Goal: Transaction & Acquisition: Obtain resource

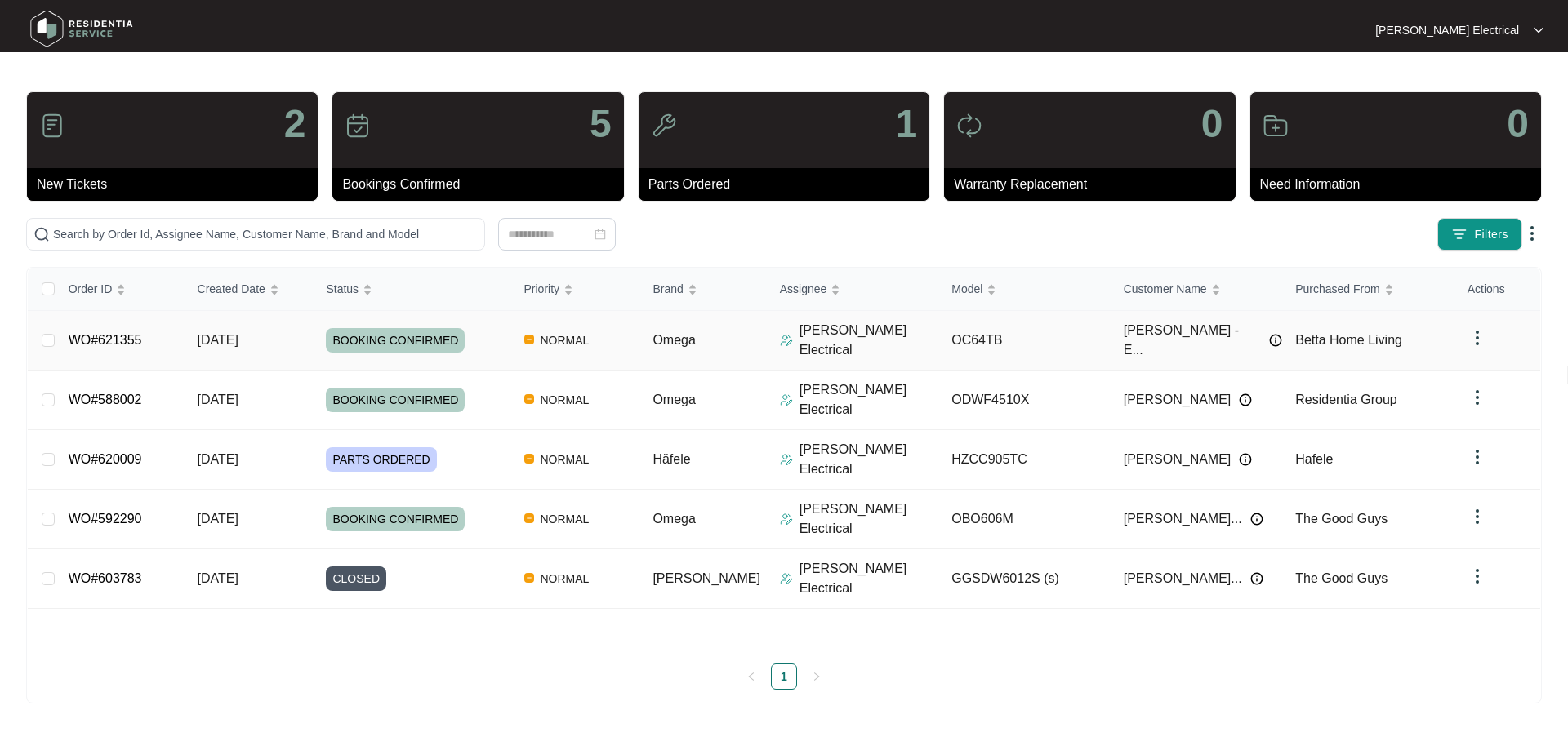
drag, startPoint x: 795, startPoint y: 324, endPoint x: 1106, endPoint y: 737, distance: 517.0
click at [799, 325] on p "[PERSON_NAME] Electrical" at bounding box center [869, 340] width 140 height 39
click at [812, 328] on p "[PERSON_NAME] Electrical" at bounding box center [869, 340] width 140 height 39
click at [100, 333] on link "WO#621355" at bounding box center [105, 340] width 73 height 14
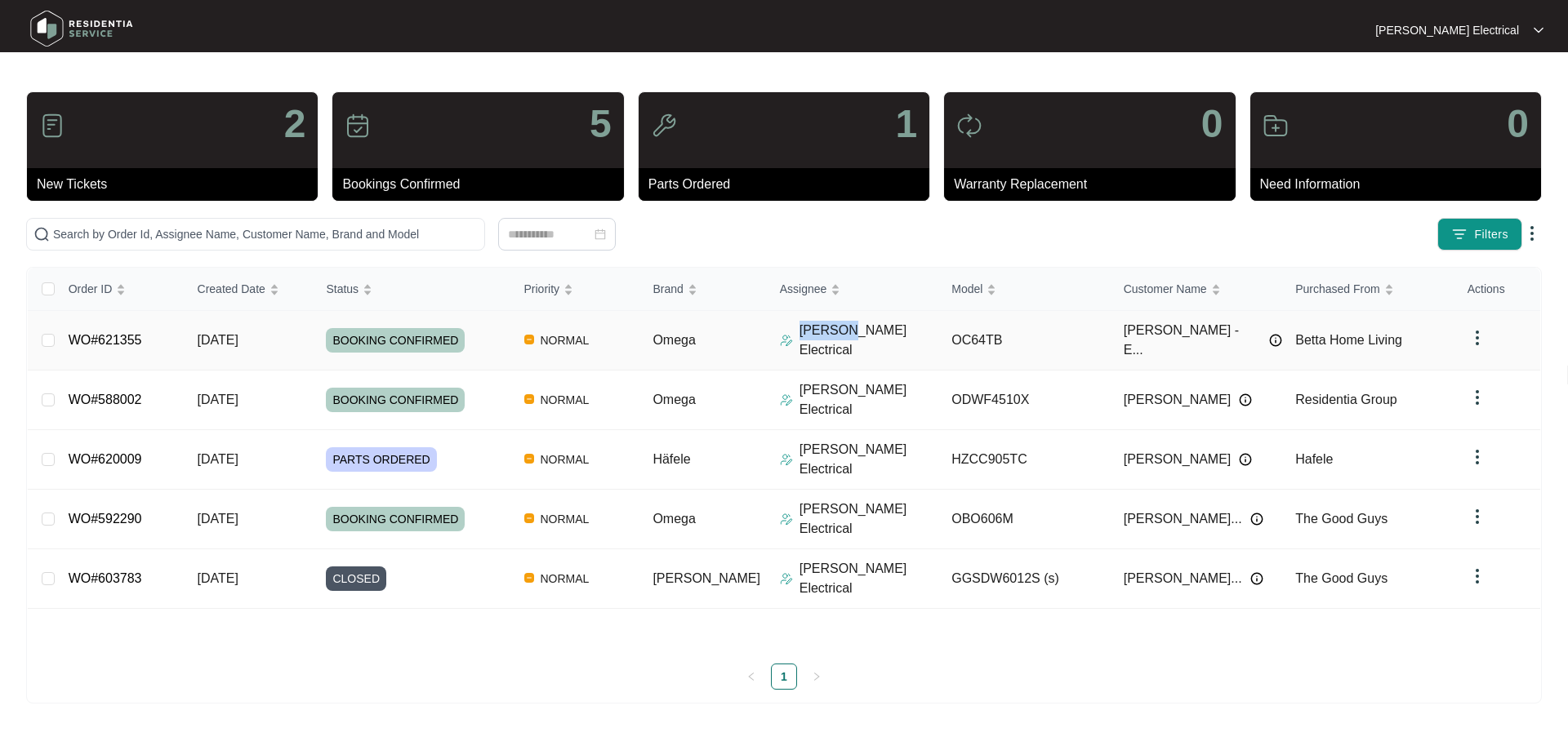
click at [100, 333] on link "WO#621355" at bounding box center [105, 340] width 73 height 14
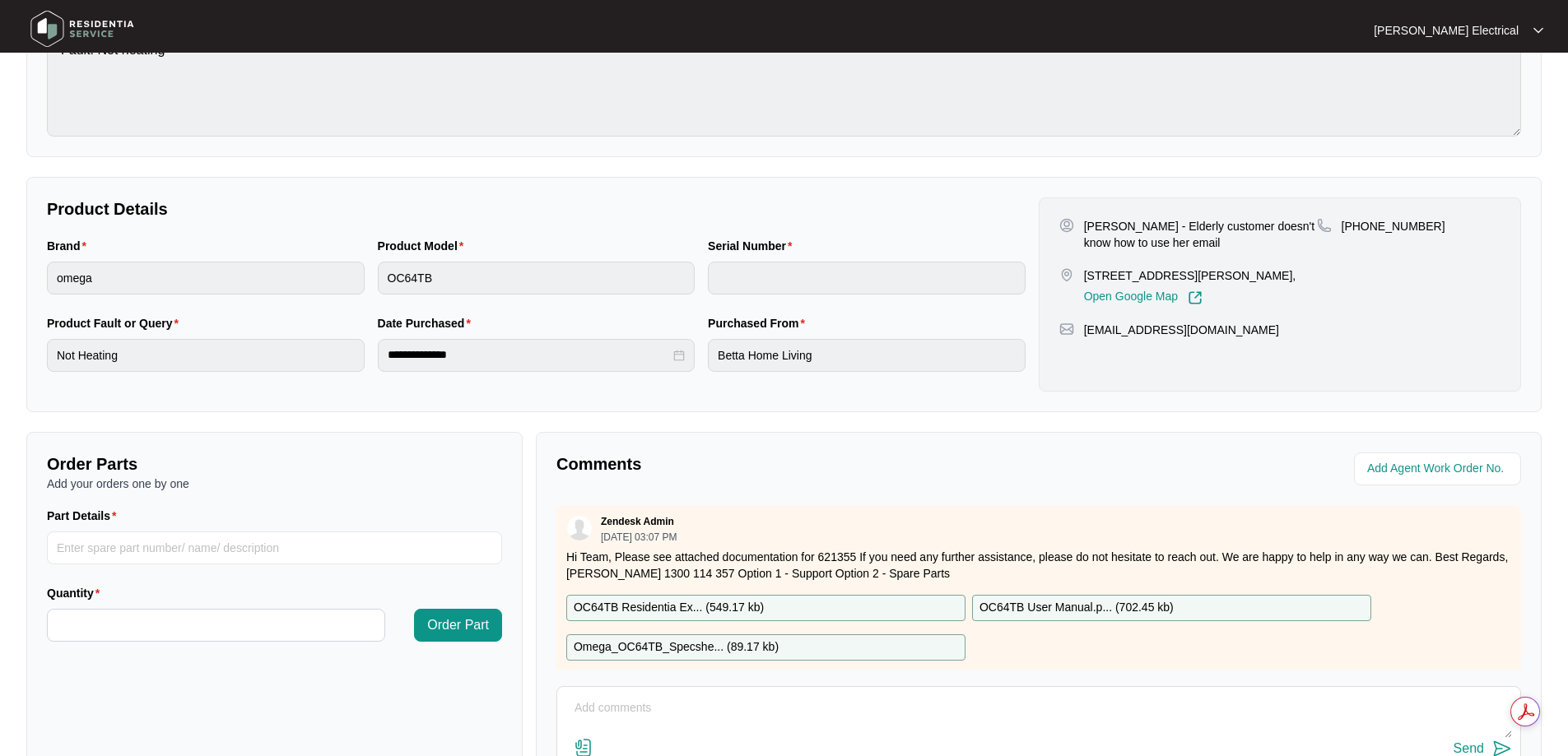
scroll to position [336, 0]
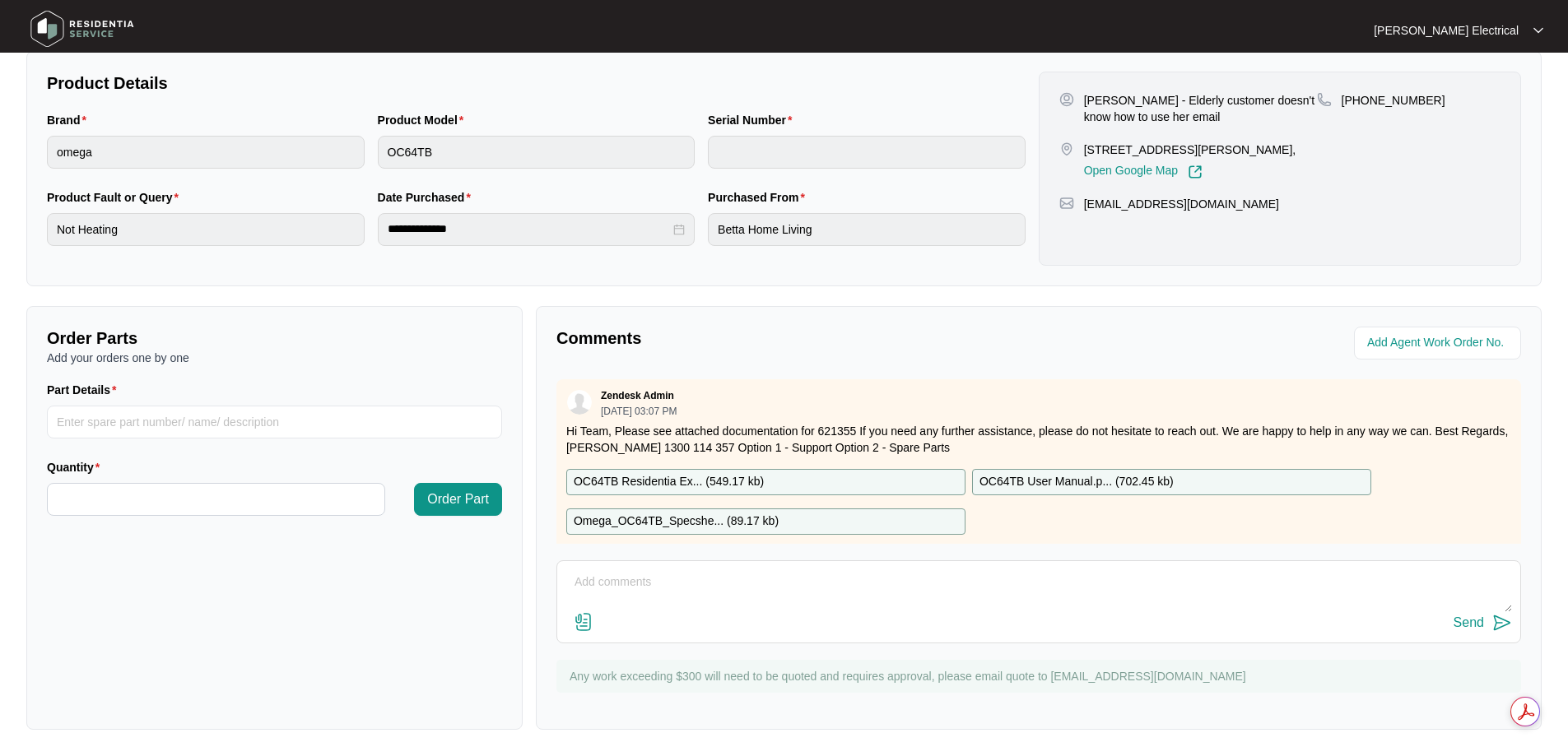
click at [801, 471] on div "OC64TB Residentia Ex... ( 549.17 kb )" at bounding box center [766, 482] width 399 height 26
click at [208, 412] on input "Part Details" at bounding box center [274, 421] width 456 height 33
click at [668, 480] on p "OC64TB Residentia Ex... ( 549.17 kb )" at bounding box center [669, 482] width 190 height 19
click at [129, 419] on input "Part Details" at bounding box center [274, 421] width 456 height 33
paste input "*TOUCH CONTRL VSTL FR01 DLB 23527649 4T"
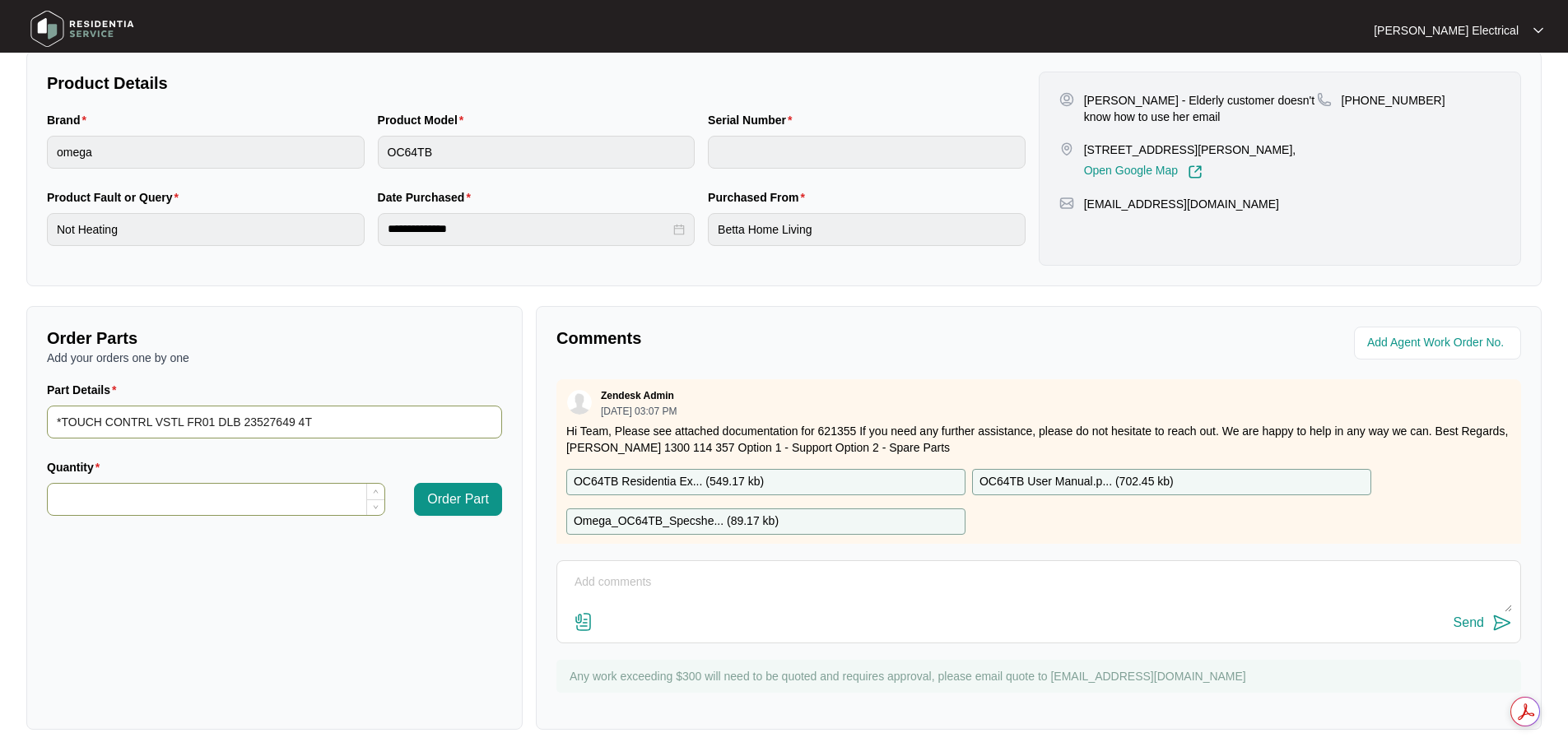
type input "*TOUCH CONTRL VSTL FR01 DLB 23527649 4T"
click at [90, 489] on input "Quantity" at bounding box center [216, 499] width 337 height 31
type input "*"
click at [331, 426] on input "*TOUCH CONTRL VSTL FR01 DLB 23527649 4T" at bounding box center [274, 421] width 456 height 33
type input "*TOUCH CONTRL VSTL FR01 DLB 23527649 4T - 32036758"
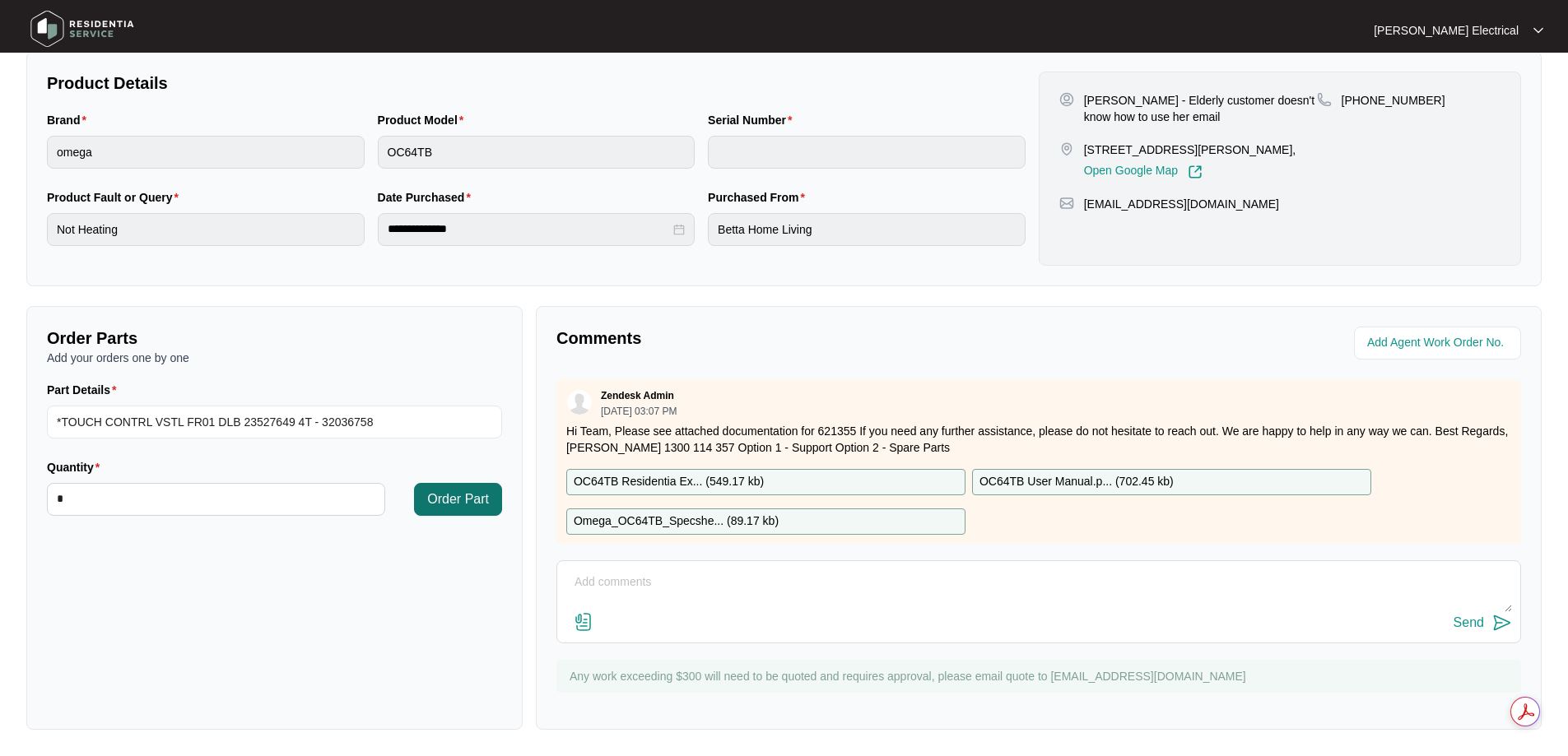
click at [480, 496] on span "Order Part" at bounding box center [458, 500] width 62 height 19
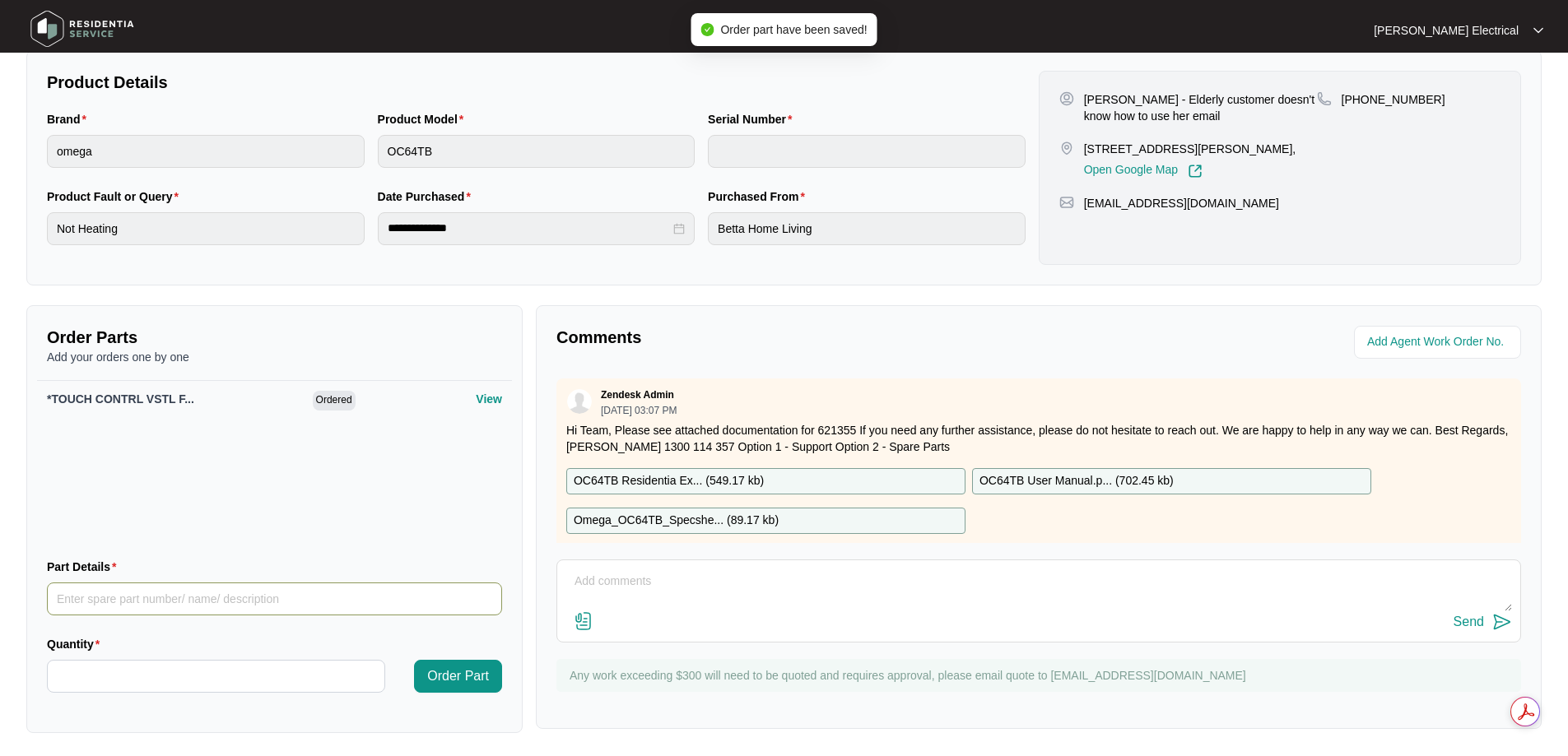
click at [120, 591] on input "Part Details" at bounding box center [274, 598] width 456 height 33
click at [279, 597] on input "Part Details" at bounding box center [274, 598] width 456 height 33
click at [160, 601] on input "Part Details" at bounding box center [274, 598] width 456 height 33
type input "No 279"
click at [130, 680] on input "Quantity" at bounding box center [216, 676] width 337 height 31
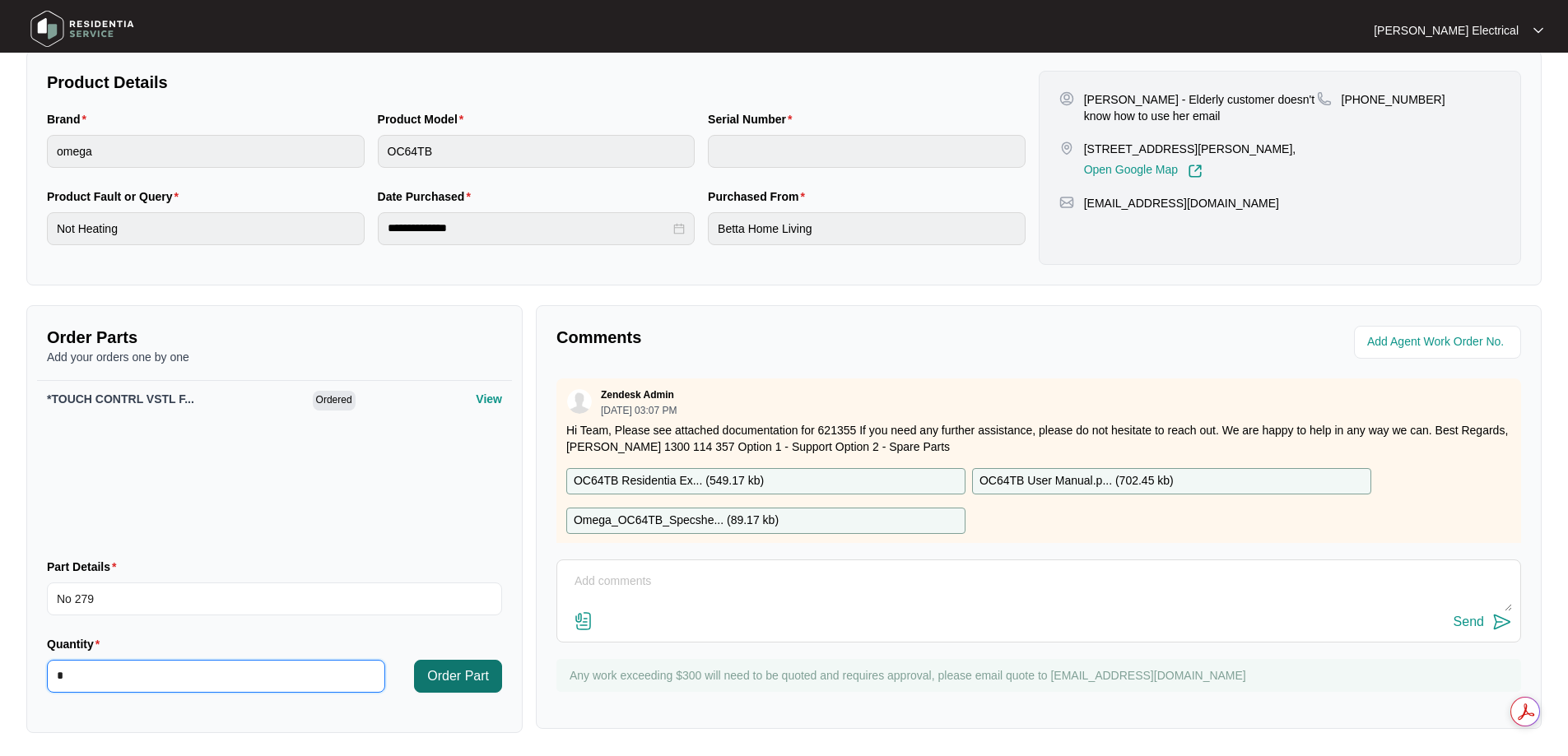
type input "*"
click at [464, 672] on span "Order Part" at bounding box center [458, 677] width 62 height 19
click at [147, 594] on input "Part Details" at bounding box center [274, 598] width 456 height 33
paste input "FRTR SUPPORT"
type input "FRTR SUPPORT SP19850"
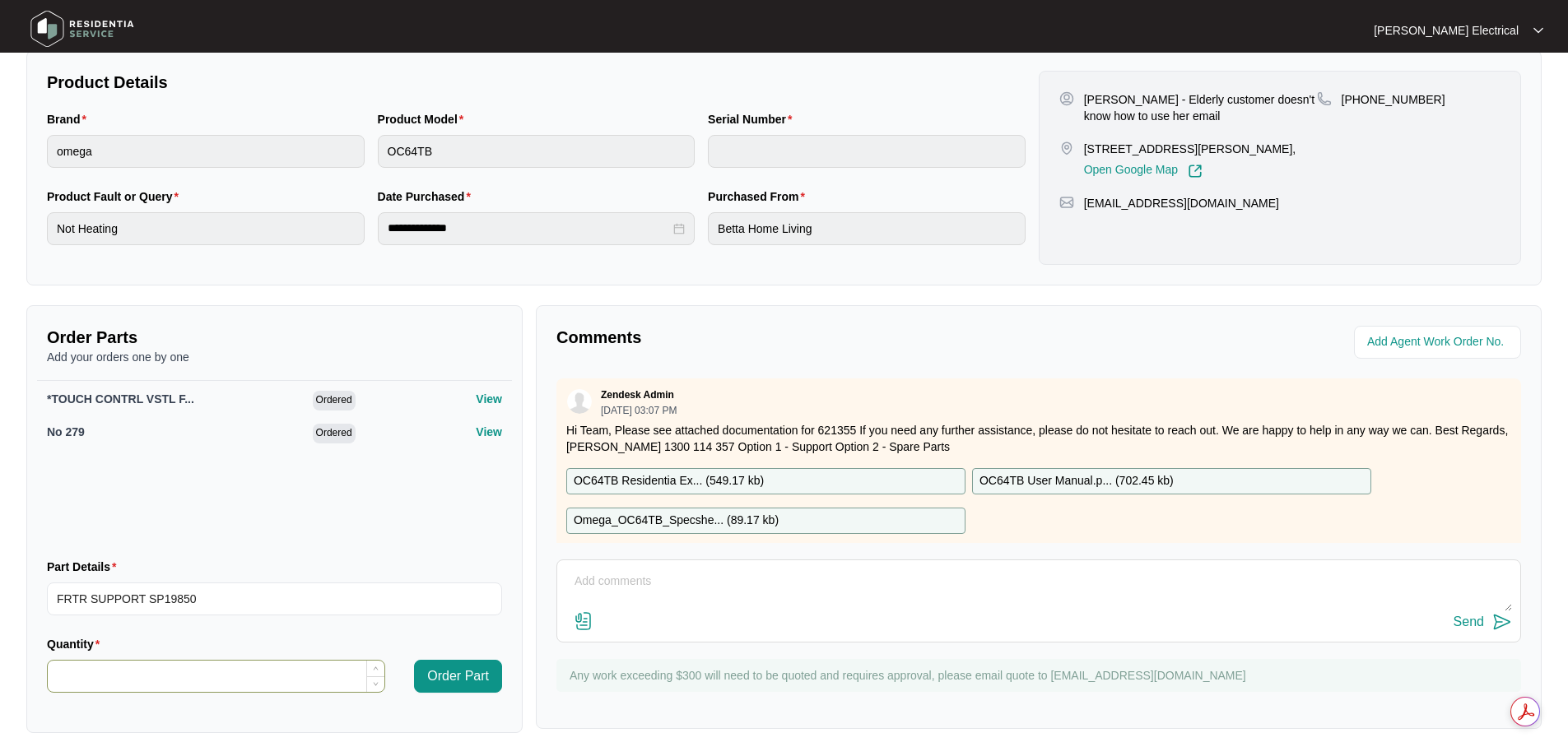
click at [117, 665] on input "Quantity" at bounding box center [216, 676] width 337 height 31
type input "*"
drag, startPoint x: 450, startPoint y: 667, endPoint x: 568, endPoint y: 743, distance: 140.4
click at [450, 667] on span "Order Part" at bounding box center [458, 677] width 62 height 19
click at [657, 575] on textarea at bounding box center [1039, 589] width 947 height 43
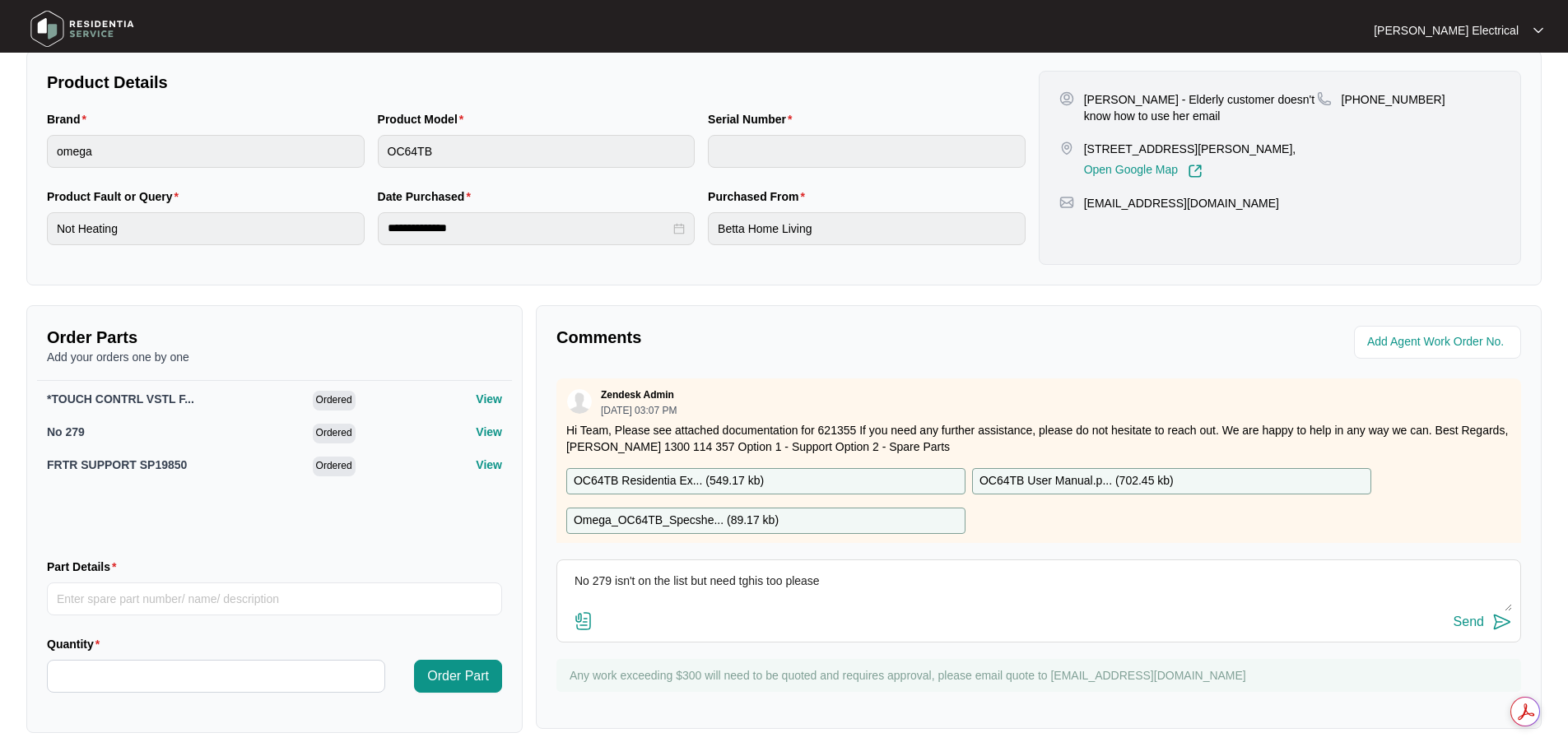
drag, startPoint x: 747, startPoint y: 577, endPoint x: 771, endPoint y: 629, distance: 57.3
click at [748, 577] on textarea "No 279 isn't on the list but need tghis too please" at bounding box center [1039, 589] width 947 height 43
type textarea "No 279 isn't on the list but need this too please"
click at [1492, 626] on img at bounding box center [1502, 622] width 19 height 19
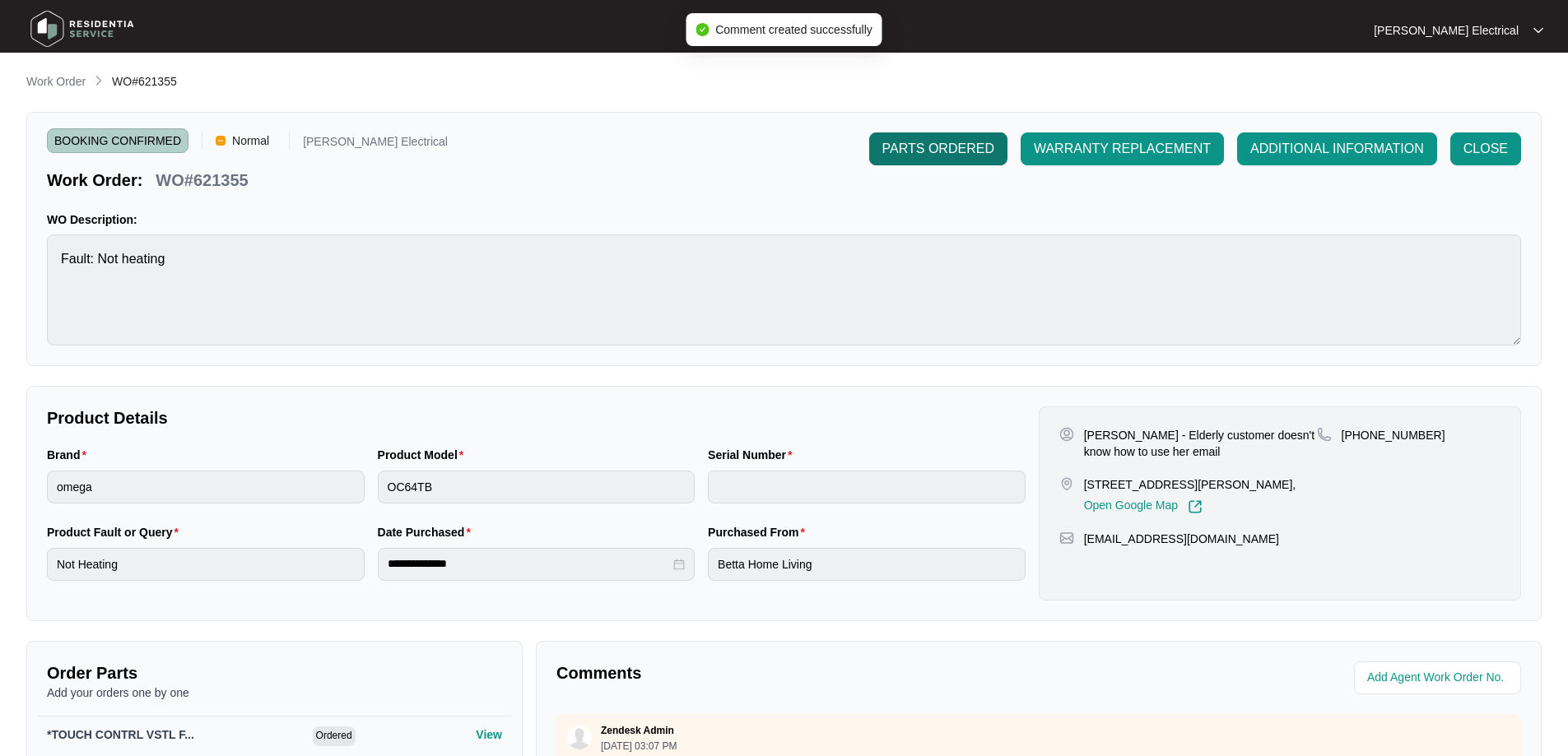
click at [930, 152] on span "PARTS ORDERED" at bounding box center [938, 149] width 112 height 19
